Goal: Task Accomplishment & Management: Manage account settings

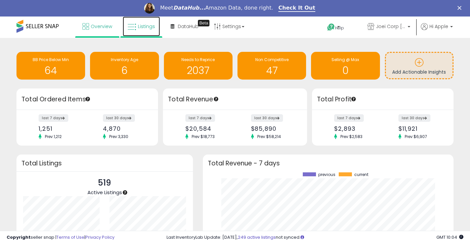
click at [144, 28] on span "Listings" at bounding box center [146, 26] width 17 height 7
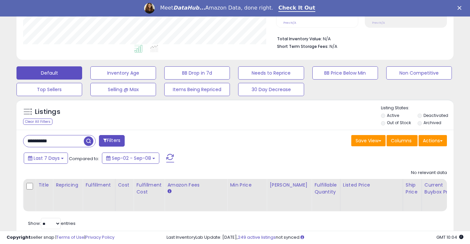
scroll to position [181, 0]
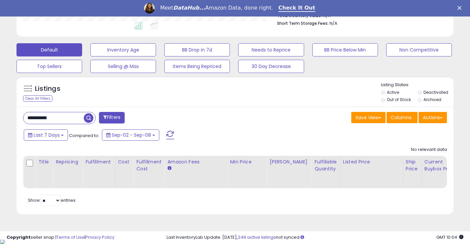
click at [67, 124] on div "**********" at bounding box center [126, 118] width 217 height 13
click at [67, 120] on input "**********" at bounding box center [53, 118] width 60 height 12
click at [67, 120] on input "**********" at bounding box center [74, 118] width 102 height 12
type input "****"
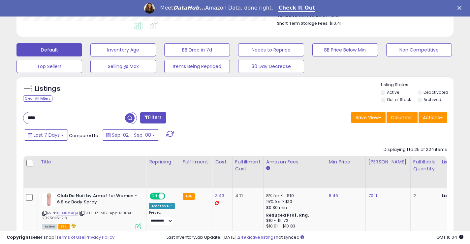
click at [430, 92] on label "Deactivated" at bounding box center [436, 92] width 25 height 6
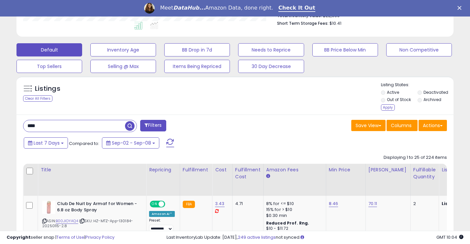
click at [431, 103] on li "Archived" at bounding box center [436, 100] width 36 height 7
click at [427, 101] on label "Archived" at bounding box center [433, 100] width 18 height 6
click at [390, 108] on div "Apply" at bounding box center [388, 107] width 14 height 6
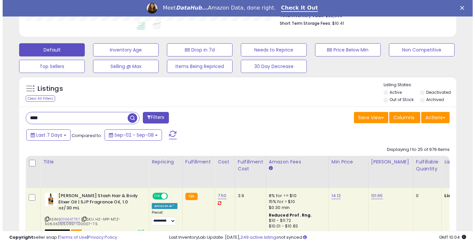
scroll to position [329699, 329581]
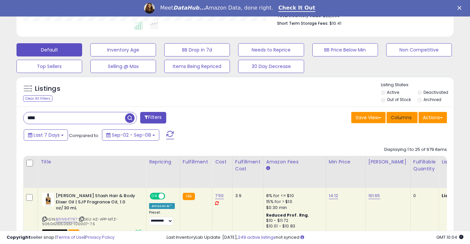
click at [407, 117] on span "Columns" at bounding box center [401, 117] width 21 height 7
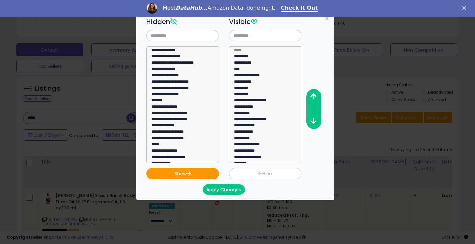
scroll to position [135, 256]
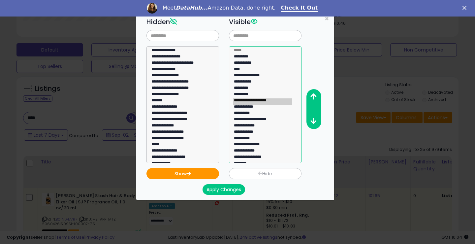
click at [264, 101] on option "**********" at bounding box center [262, 101] width 59 height 6
click at [316, 96] on icon "button" at bounding box center [313, 96] width 6 height 7
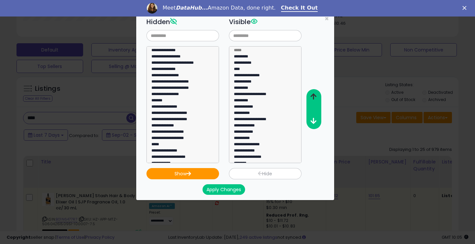
click at [316, 96] on icon "button" at bounding box center [313, 96] width 6 height 7
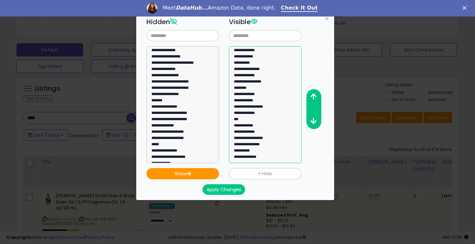
select select "**********"
click at [262, 140] on option "**********" at bounding box center [262, 139] width 59 height 6
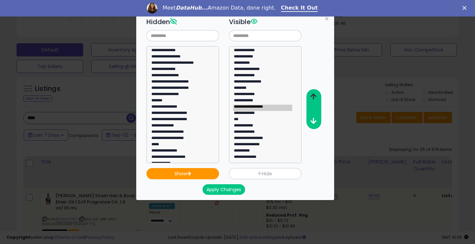
click at [314, 98] on icon "button" at bounding box center [313, 96] width 6 height 7
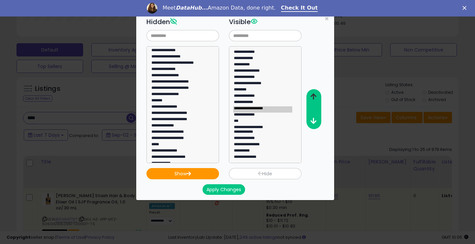
click at [314, 98] on icon "button" at bounding box center [313, 96] width 6 height 7
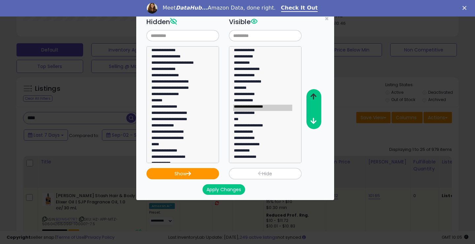
click at [314, 98] on icon "button" at bounding box center [313, 96] width 6 height 7
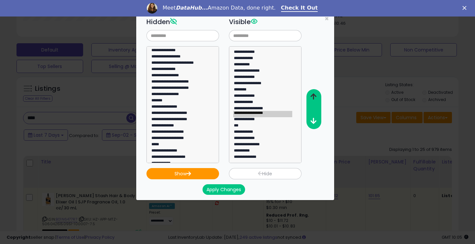
click at [314, 98] on icon "button" at bounding box center [313, 96] width 6 height 7
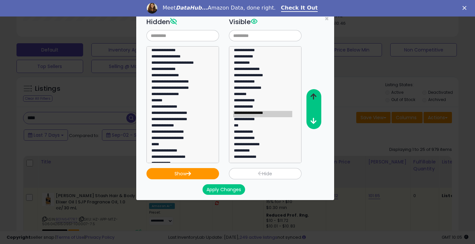
click at [314, 98] on icon "button" at bounding box center [313, 96] width 6 height 7
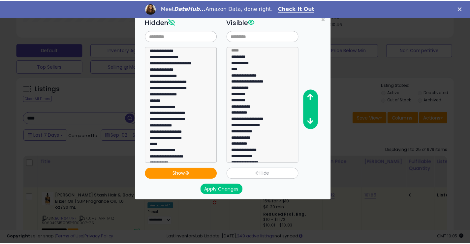
scroll to position [0, 0]
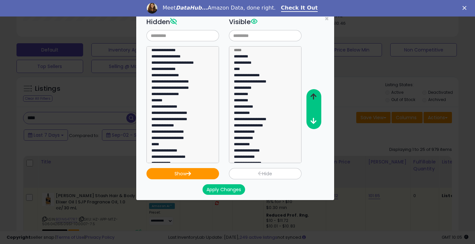
click at [315, 98] on icon "button" at bounding box center [313, 96] width 6 height 7
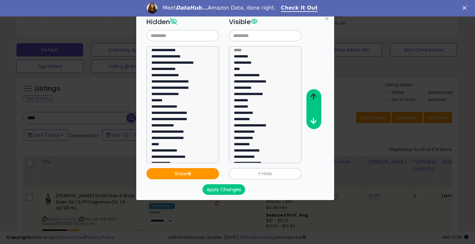
click at [315, 98] on icon "button" at bounding box center [313, 96] width 6 height 7
click at [237, 188] on button "Apply Changes" at bounding box center [224, 189] width 43 height 11
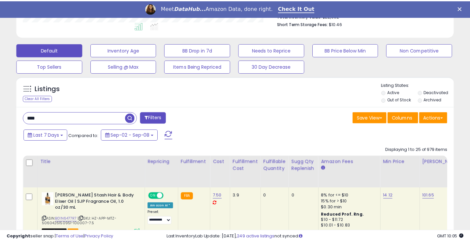
scroll to position [329699, 329581]
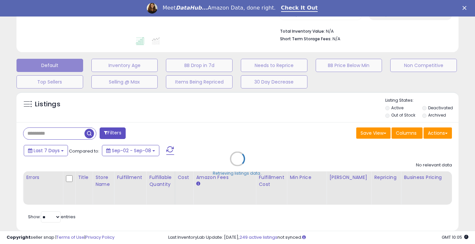
click at [58, 118] on div "Retrieving listings data.." at bounding box center [238, 163] width 452 height 150
click at [67, 132] on div "Retrieving listings data.." at bounding box center [238, 163] width 452 height 150
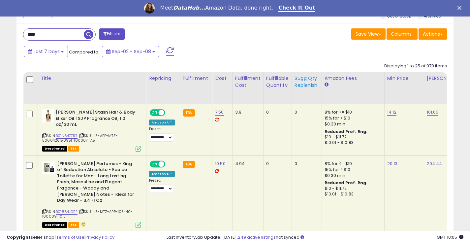
scroll to position [135, 253]
click at [298, 82] on div "Sugg Qty Replenish" at bounding box center [307, 82] width 24 height 14
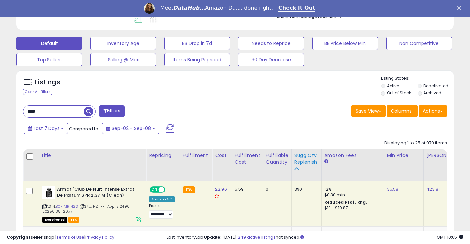
scroll to position [265, 0]
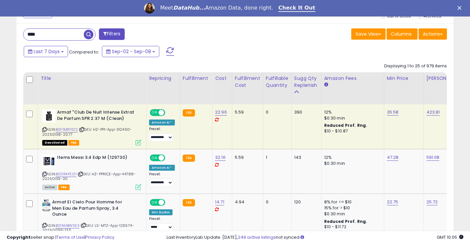
click at [43, 129] on icon at bounding box center [44, 130] width 4 height 4
click at [45, 175] on icon at bounding box center [44, 174] width 4 height 4
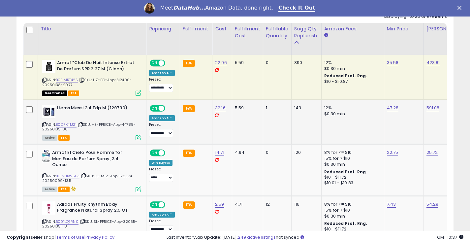
scroll to position [330, 0]
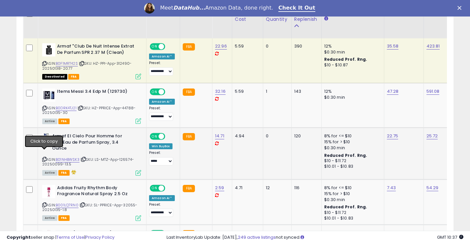
click at [45, 157] on icon at bounding box center [44, 159] width 4 height 4
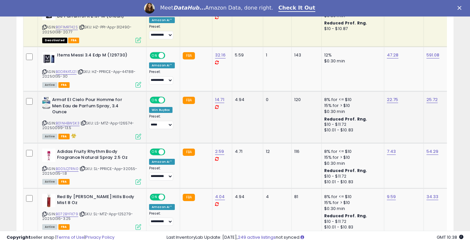
scroll to position [396, 0]
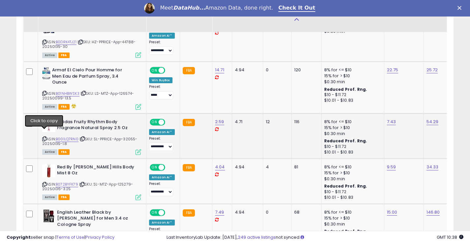
click at [46, 137] on icon at bounding box center [44, 139] width 4 height 4
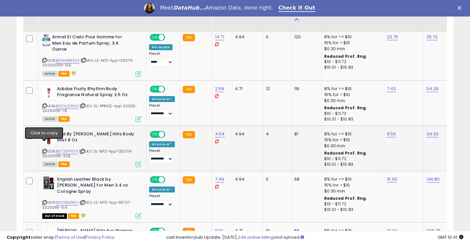
click at [44, 149] on icon at bounding box center [44, 151] width 4 height 4
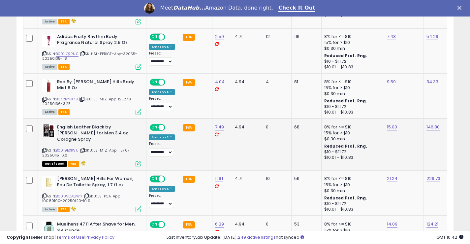
scroll to position [495, 0]
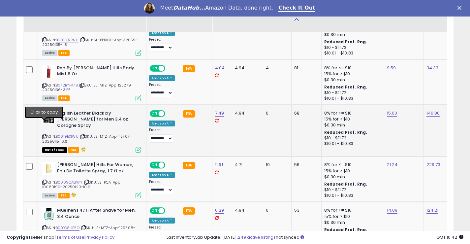
click at [45, 135] on icon at bounding box center [44, 137] width 4 height 4
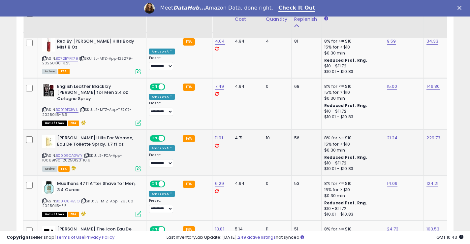
scroll to position [528, 0]
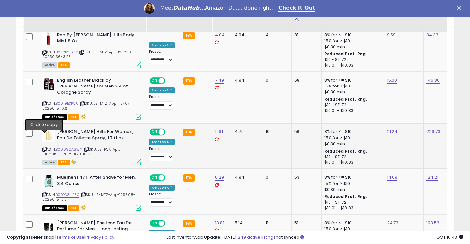
click at [43, 147] on icon at bounding box center [44, 149] width 4 height 4
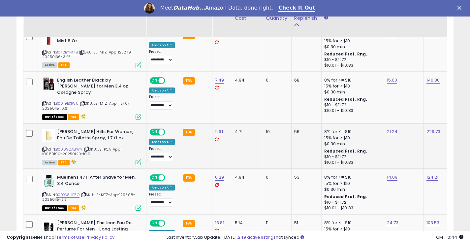
scroll to position [594, 0]
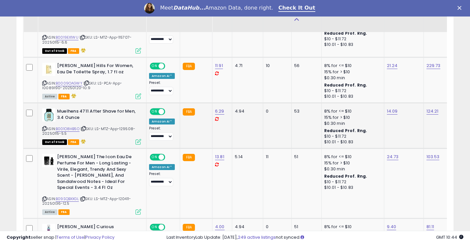
click at [41, 116] on div "Muelhens 4711 After Shave for Men, 3.4 Ounce ASIN: B001O8HB5O | SKU: LS-MTZ-App…" at bounding box center [91, 126] width 101 height 36
click at [46, 127] on icon at bounding box center [44, 129] width 4 height 4
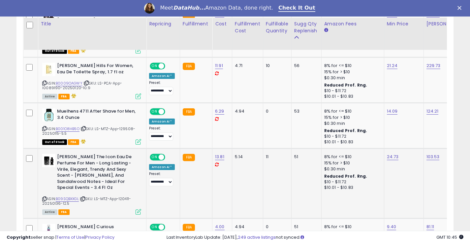
scroll to position [660, 0]
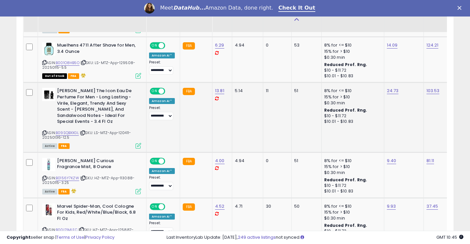
click at [44, 131] on icon at bounding box center [44, 133] width 4 height 4
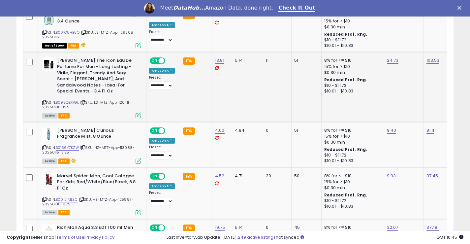
scroll to position [693, 0]
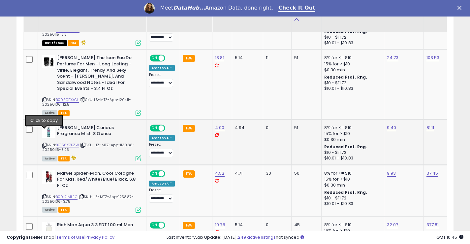
click at [43, 143] on icon at bounding box center [44, 145] width 4 height 4
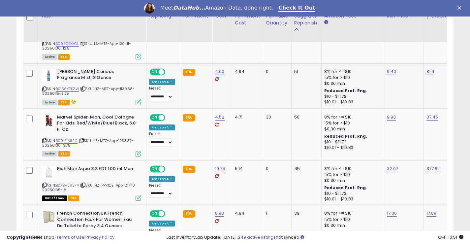
scroll to position [759, 0]
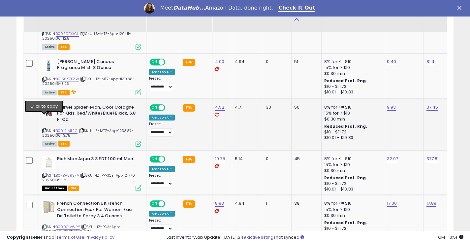
click at [46, 129] on icon at bounding box center [44, 131] width 4 height 4
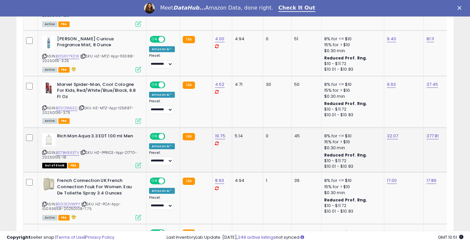
scroll to position [792, 0]
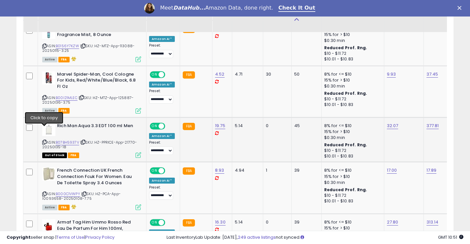
click at [45, 140] on icon at bounding box center [44, 142] width 4 height 4
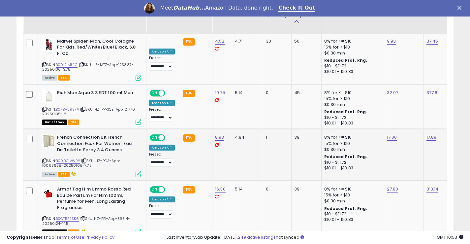
scroll to position [858, 0]
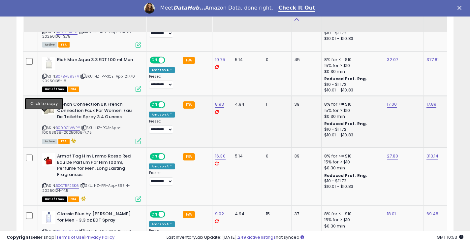
click at [44, 126] on icon at bounding box center [44, 128] width 4 height 4
click at [43, 126] on icon at bounding box center [44, 128] width 4 height 4
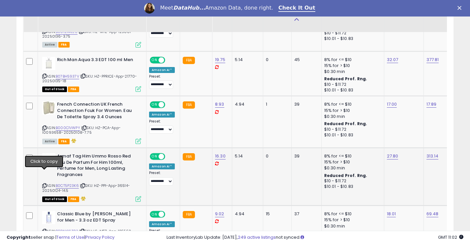
click at [44, 184] on icon at bounding box center [44, 186] width 4 height 4
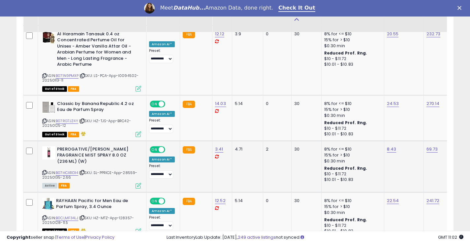
scroll to position [1419, 0]
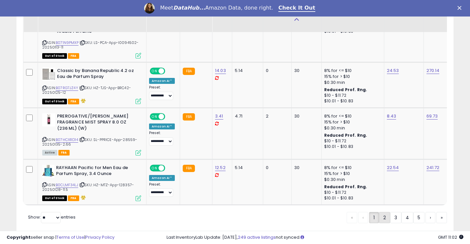
click at [382, 212] on link "2" at bounding box center [384, 217] width 11 height 11
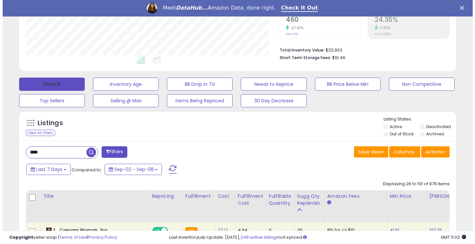
scroll to position [188, 0]
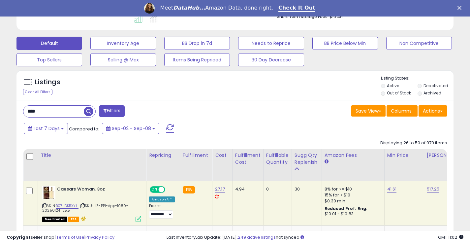
click at [56, 112] on input "****" at bounding box center [53, 112] width 60 height 12
click at [56, 112] on input "****" at bounding box center [74, 112] width 102 height 12
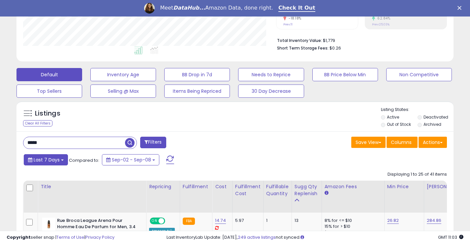
scroll to position [219, 0]
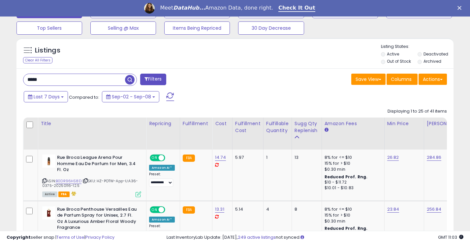
click at [59, 79] on input "*****" at bounding box center [74, 80] width 102 height 12
type input "****"
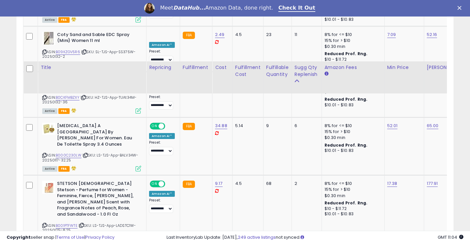
scroll to position [715, 0]
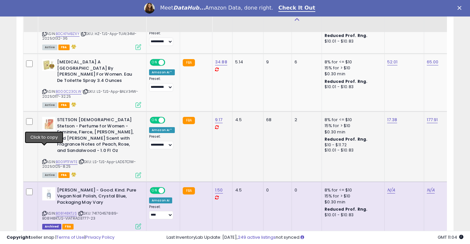
click at [44, 160] on icon at bounding box center [44, 162] width 4 height 4
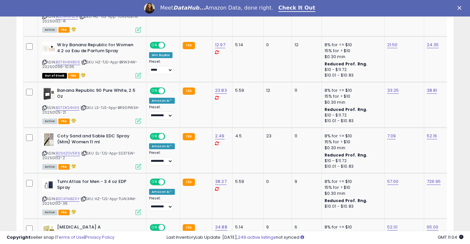
scroll to position [386, 0]
